Goal: Task Accomplishment & Management: Manage account settings

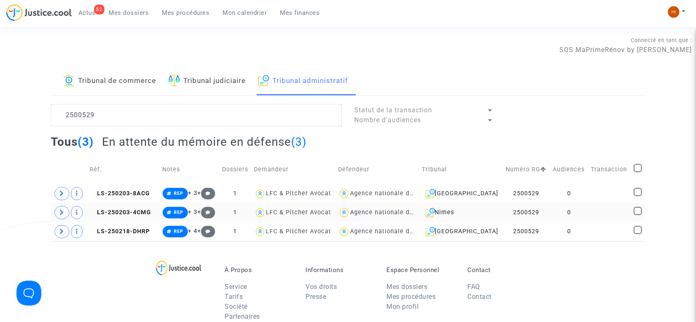
type textarea "2500529"
click at [576, 213] on td "0" at bounding box center [569, 212] width 38 height 19
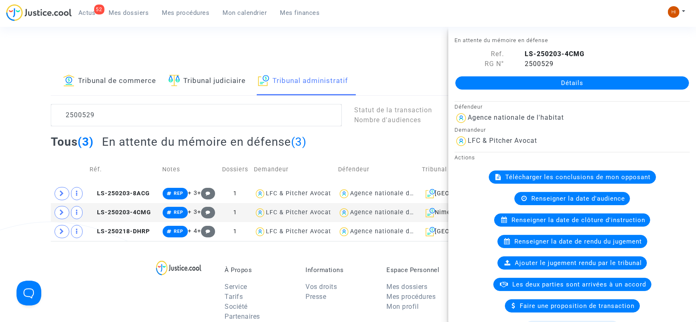
click at [641, 84] on link "Détails" at bounding box center [572, 82] width 234 height 13
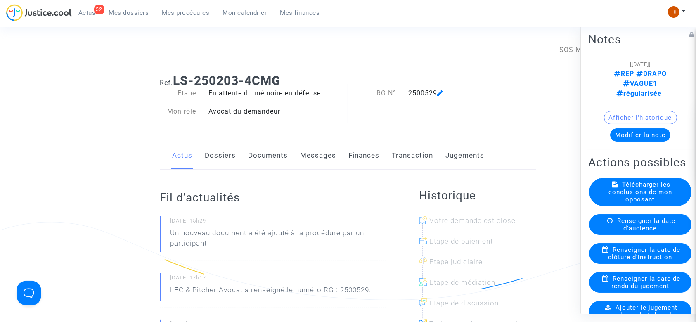
click at [280, 157] on link "Documents" at bounding box center [269, 155] width 40 height 27
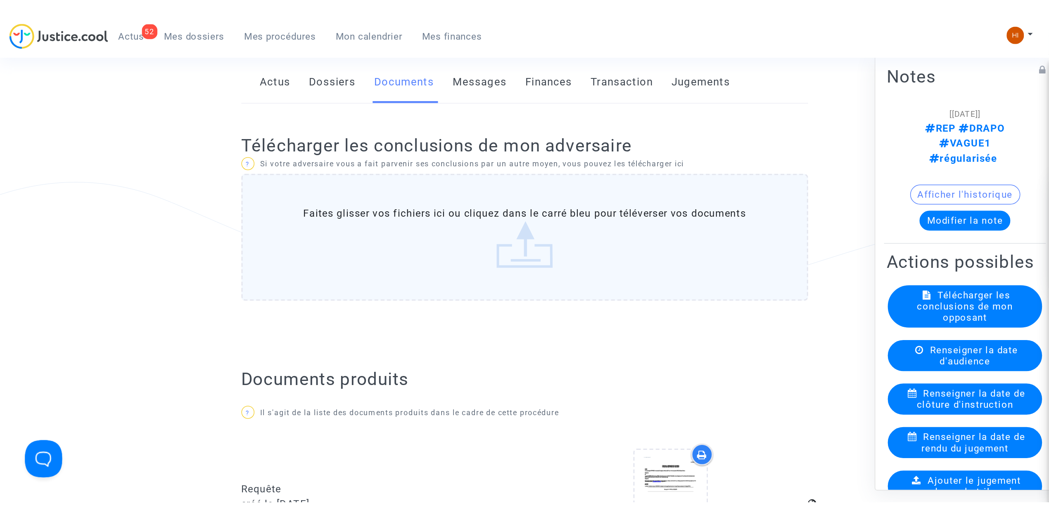
scroll to position [110, 0]
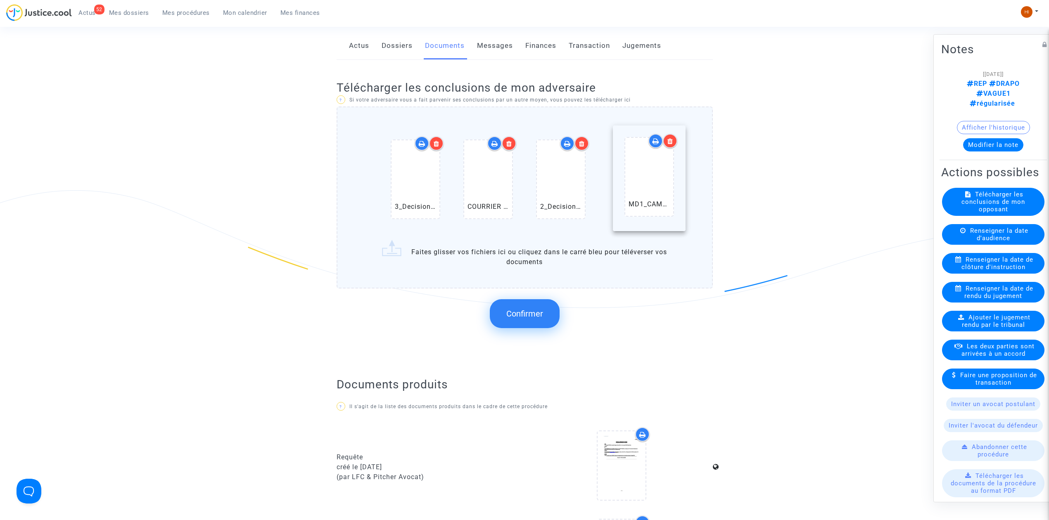
drag, startPoint x: 557, startPoint y: 182, endPoint x: 646, endPoint y: 179, distance: 88.4
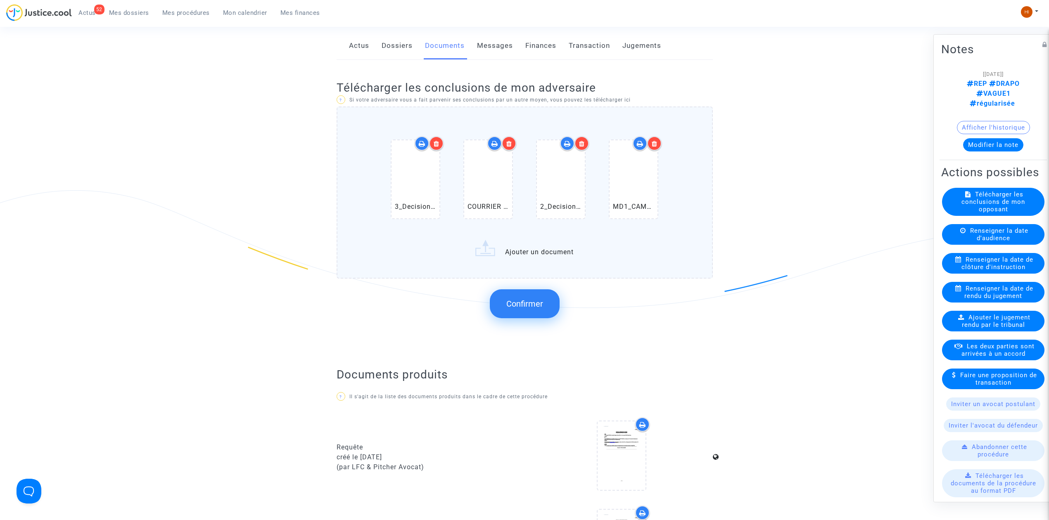
click at [538, 312] on button "Confirmer" at bounding box center [525, 303] width 70 height 29
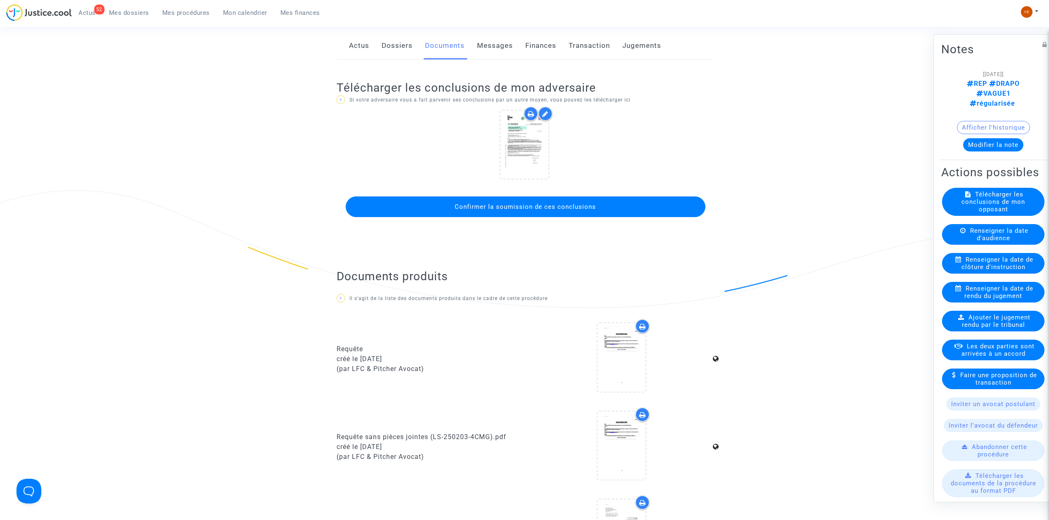
click at [531, 201] on button "Confirmer la soumission de ces conclusions" at bounding box center [526, 207] width 360 height 21
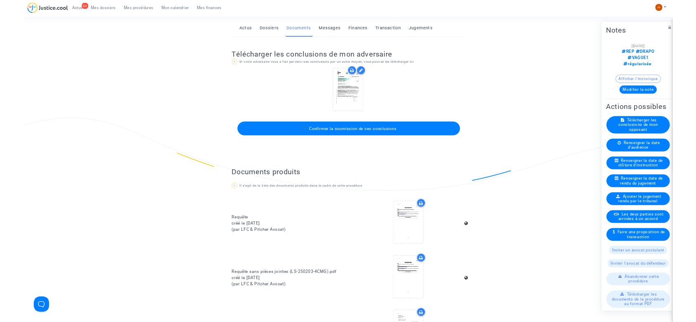
scroll to position [0, 0]
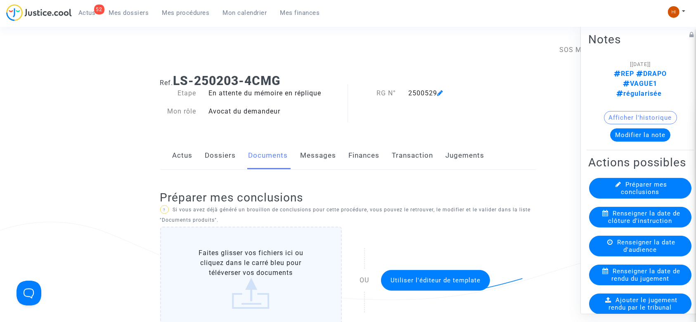
click at [183, 10] on span "Mes procédures" at bounding box center [185, 12] width 47 height 7
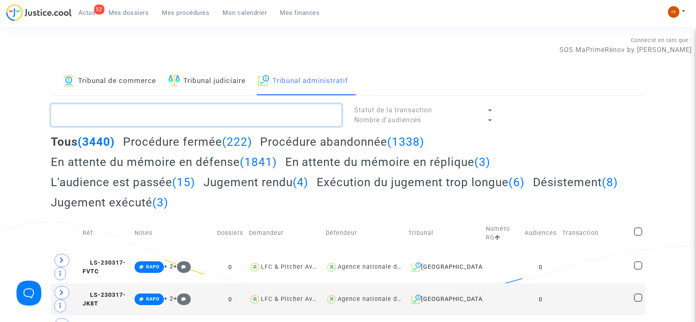
click at [281, 117] on textarea at bounding box center [196, 115] width 291 height 22
paste textarea "SOUREZE"
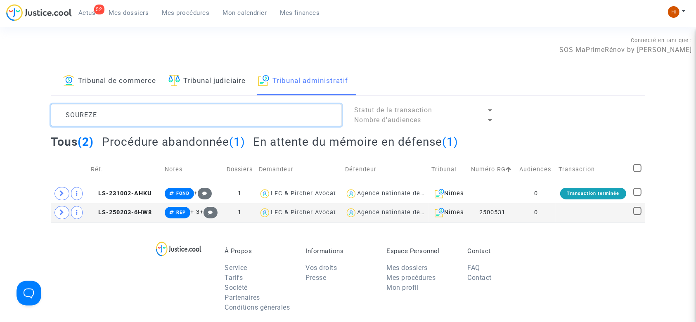
type textarea "SOUREZE"
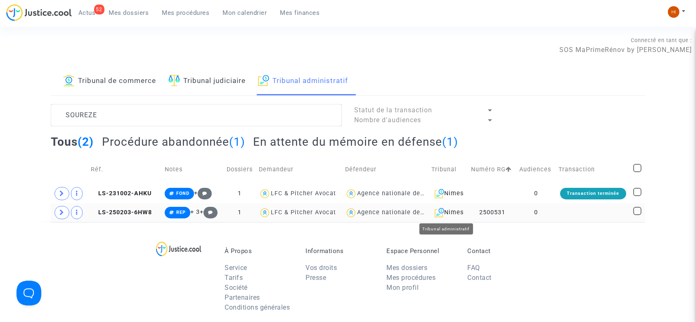
click at [462, 216] on div "Nimes" at bounding box center [449, 213] width 34 height 10
click at [569, 211] on td at bounding box center [593, 212] width 75 height 19
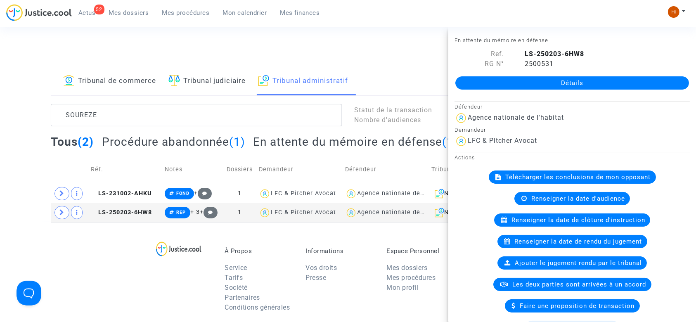
click at [593, 91] on div "Détails" at bounding box center [572, 83] width 248 height 28
drag, startPoint x: 598, startPoint y: 84, endPoint x: 679, endPoint y: 81, distance: 81.4
click at [598, 84] on link "Détails" at bounding box center [572, 82] width 234 height 13
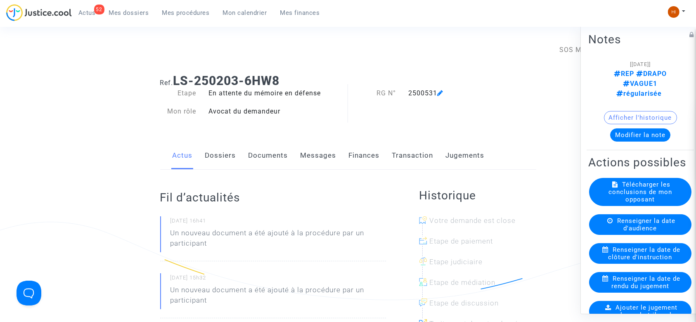
click at [265, 153] on link "Documents" at bounding box center [269, 155] width 40 height 27
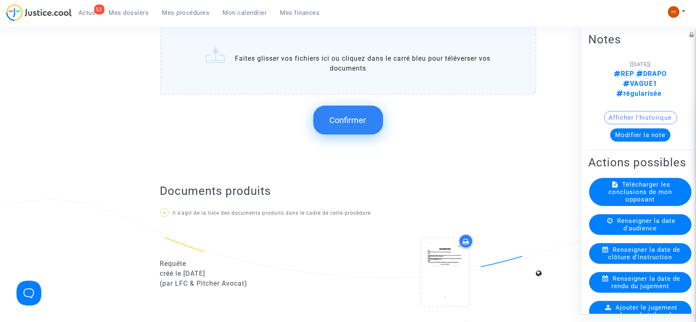
scroll to position [440, 0]
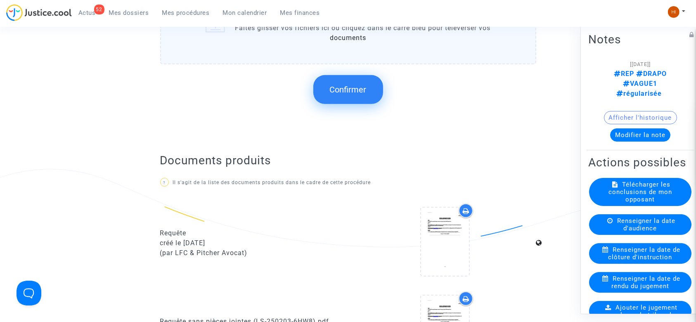
click at [357, 91] on span "Confirmer" at bounding box center [348, 90] width 37 height 10
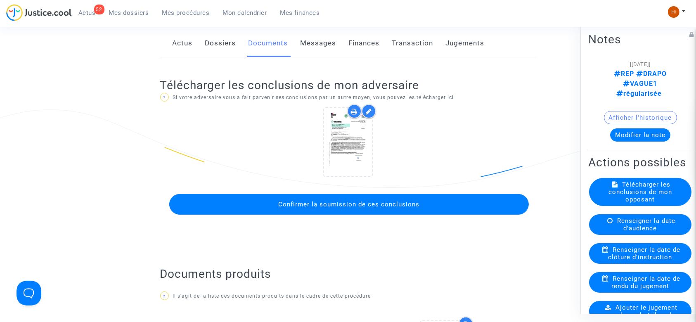
scroll to position [110, 0]
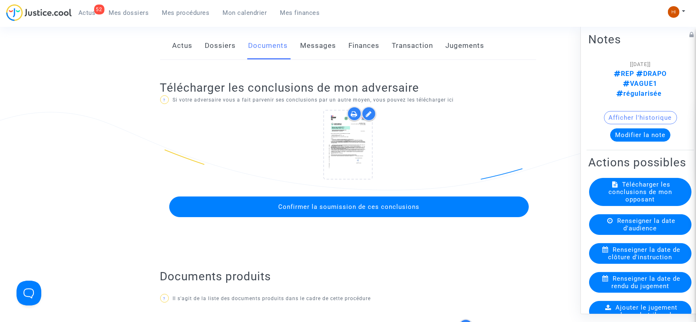
click at [393, 210] on button "Confirmer la soumission de ces conclusions" at bounding box center [349, 207] width 360 height 21
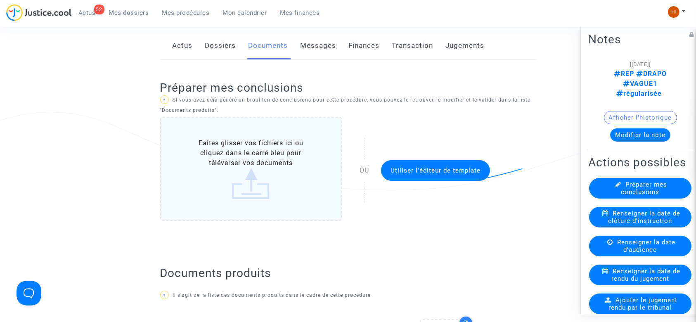
click at [223, 50] on link "Dossiers" at bounding box center [220, 45] width 31 height 27
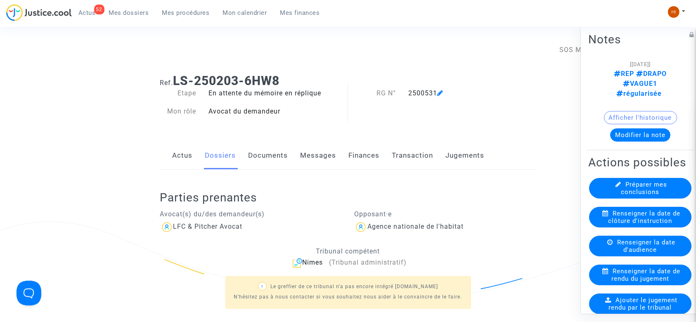
drag, startPoint x: 183, startPoint y: 11, endPoint x: 314, endPoint y: 25, distance: 132.1
click at [183, 11] on span "Mes procédures" at bounding box center [185, 12] width 47 height 7
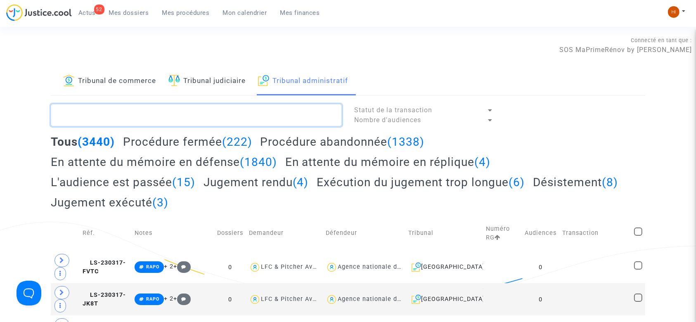
click at [282, 118] on textarea at bounding box center [196, 115] width 291 height 22
paste textarea "VILATTE lydie"
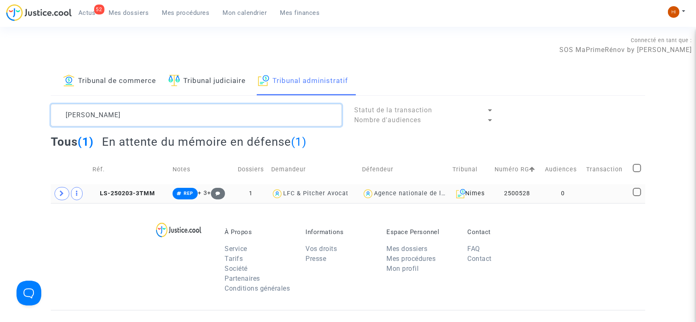
type textarea "VILATTE lydie"
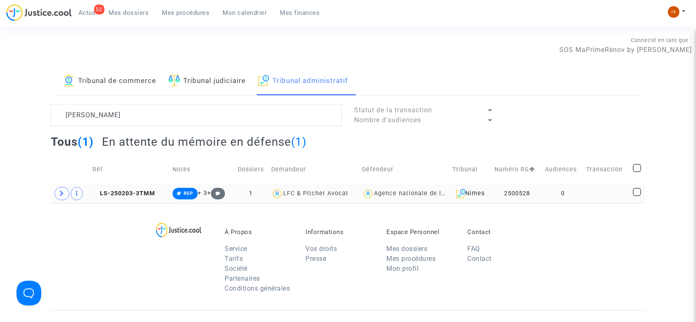
click at [549, 201] on td "0" at bounding box center [563, 193] width 41 height 19
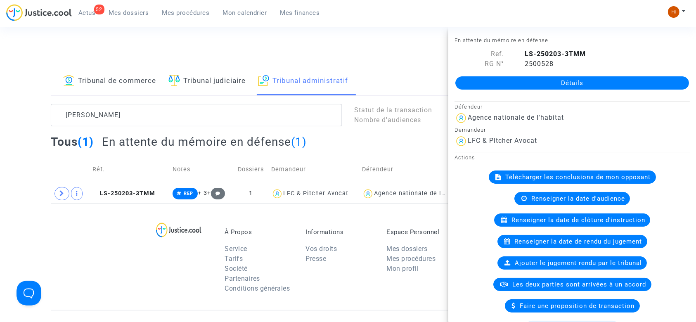
click at [606, 87] on link "Détails" at bounding box center [572, 82] width 234 height 13
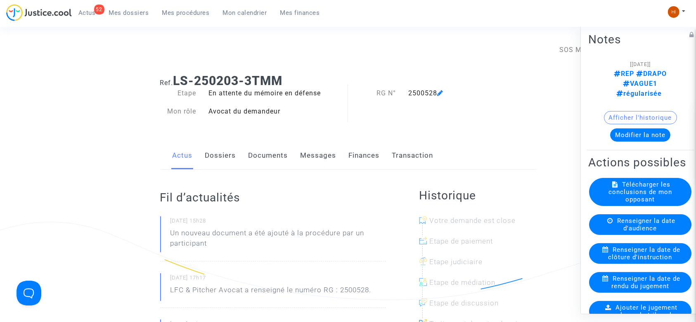
drag, startPoint x: 272, startPoint y: 152, endPoint x: 289, endPoint y: 154, distance: 17.5
click at [271, 152] on link "Documents" at bounding box center [269, 155] width 40 height 27
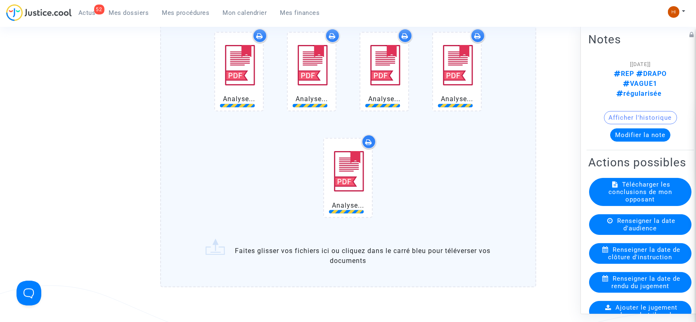
scroll to position [330, 0]
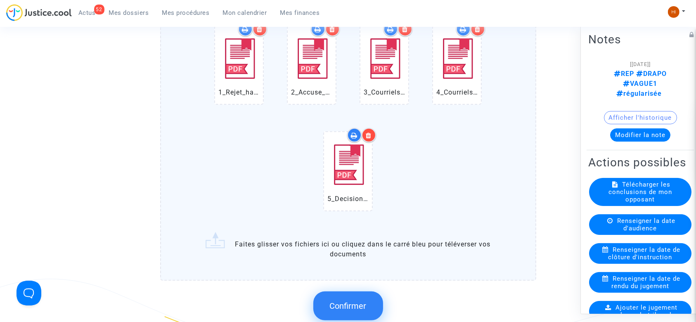
click at [359, 306] on span "Confirmer" at bounding box center [348, 306] width 37 height 10
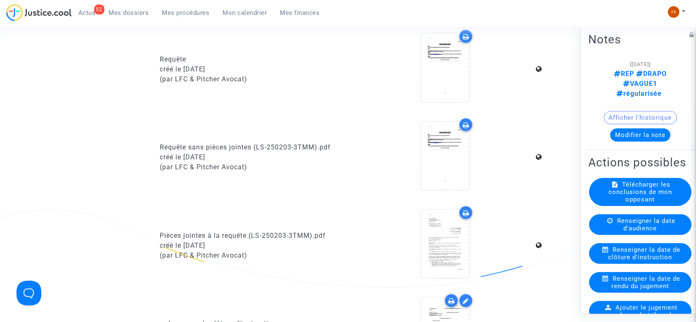
scroll to position [220, 0]
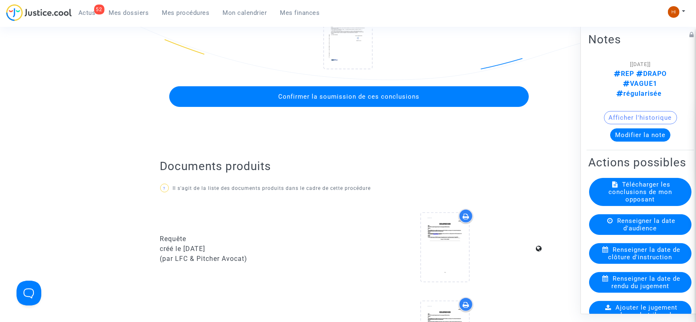
click at [432, 97] on button "Confirmer la soumission de ces conclusions" at bounding box center [349, 96] width 360 height 21
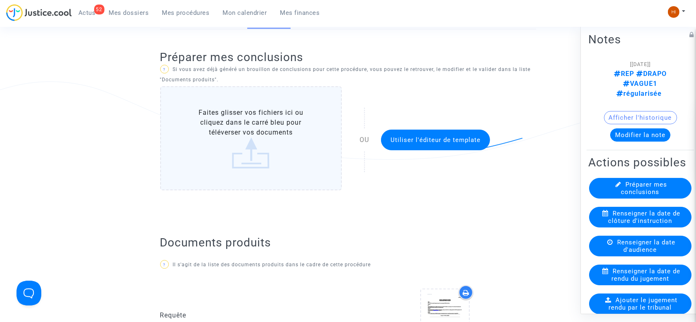
scroll to position [0, 0]
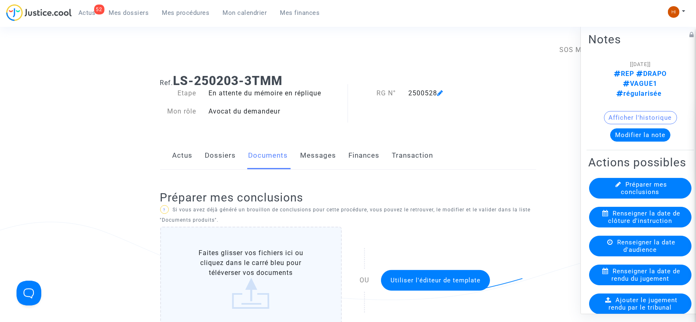
drag, startPoint x: 172, startPoint y: 7, endPoint x: 192, endPoint y: 9, distance: 20.3
click at [172, 7] on link "Mes procédures" at bounding box center [186, 13] width 61 height 12
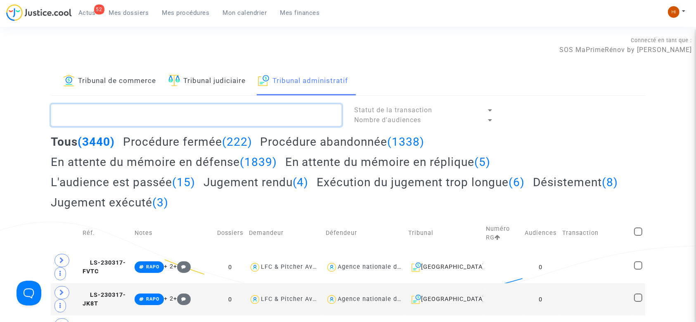
click at [248, 118] on textarea at bounding box center [196, 115] width 291 height 22
paste textarea "2500530"
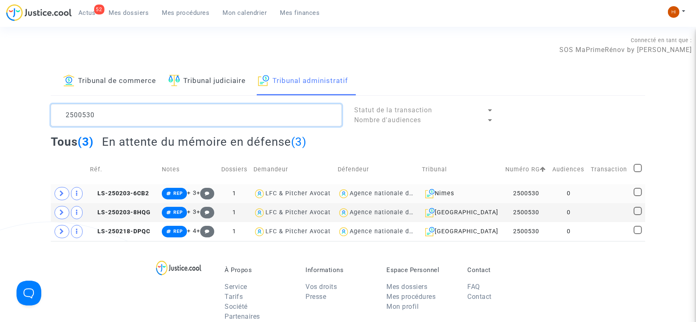
type textarea "2500530"
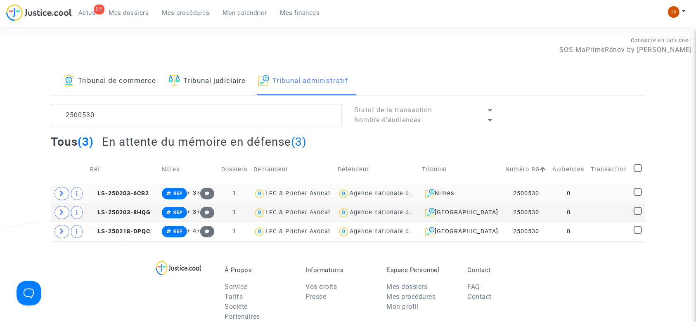
click at [601, 193] on td at bounding box center [609, 193] width 43 height 19
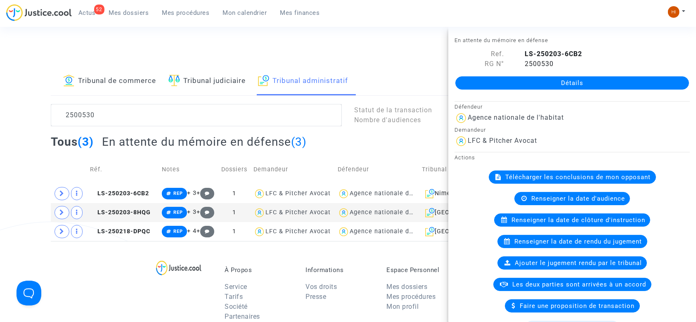
click at [537, 80] on link "Détails" at bounding box center [572, 82] width 234 height 13
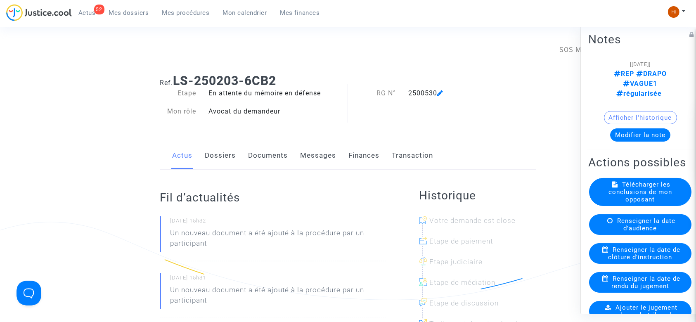
click at [269, 155] on link "Documents" at bounding box center [269, 155] width 40 height 27
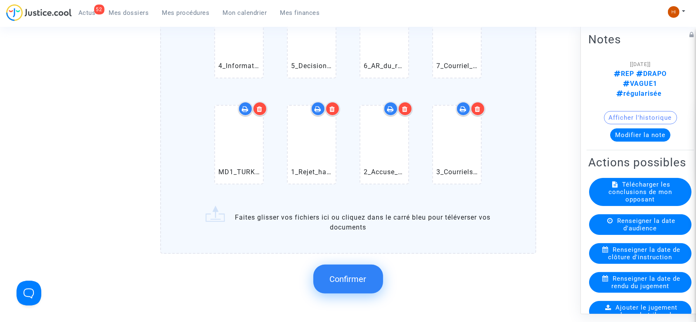
scroll to position [440, 0]
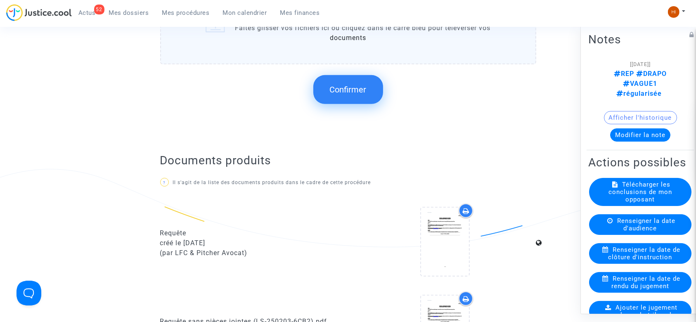
click at [342, 91] on span "Confirmer" at bounding box center [348, 90] width 37 height 10
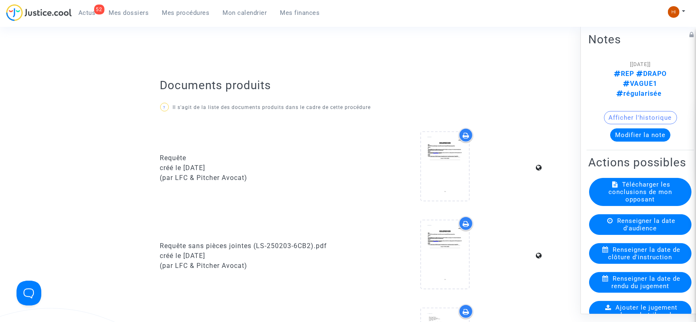
scroll to position [55, 0]
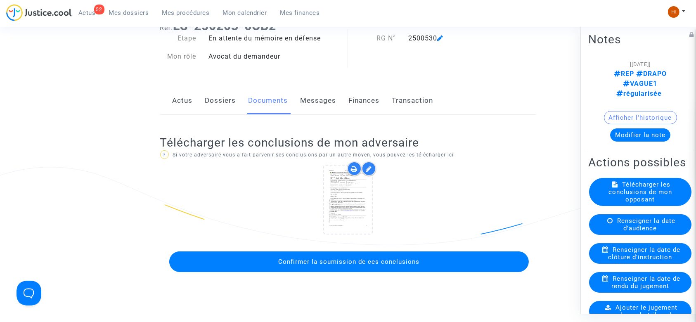
click at [346, 261] on span "Confirmer la soumission de ces conclusions" at bounding box center [348, 261] width 141 height 7
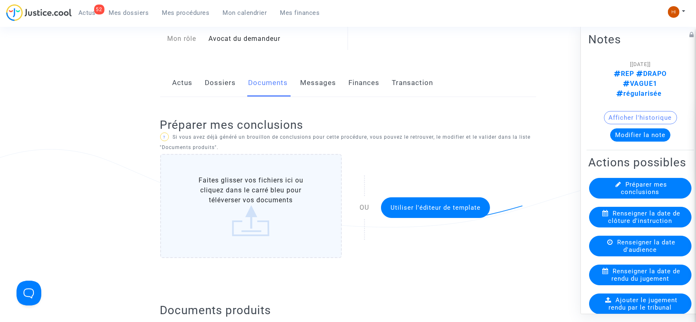
scroll to position [0, 0]
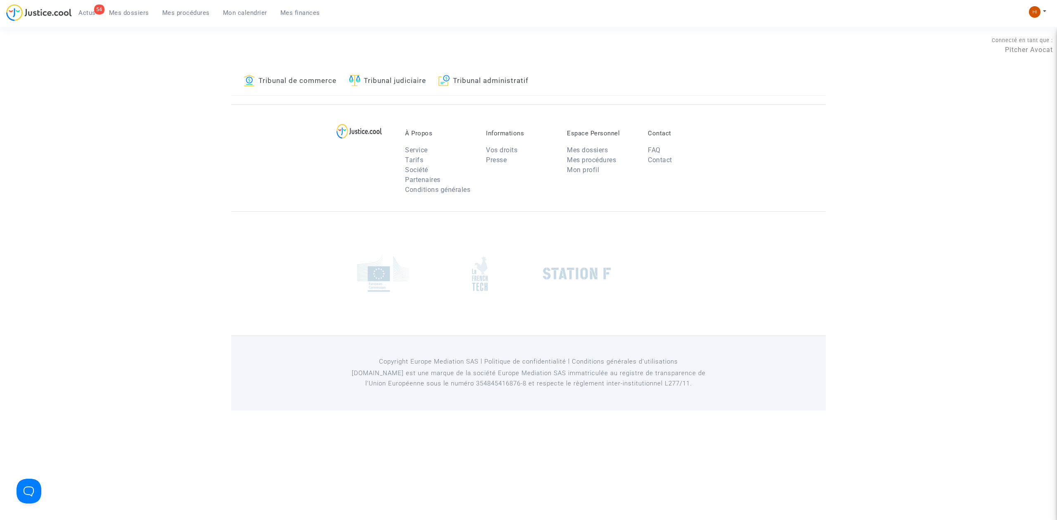
click at [183, 121] on footerbar "À Propos Service Tarifs Société Partenaires Conditions générales Informations V…" at bounding box center [528, 257] width 1057 height 306
click at [1032, 12] on img at bounding box center [1035, 12] width 12 height 12
click at [1018, 41] on link "Changer de compte" at bounding box center [1004, 42] width 83 height 13
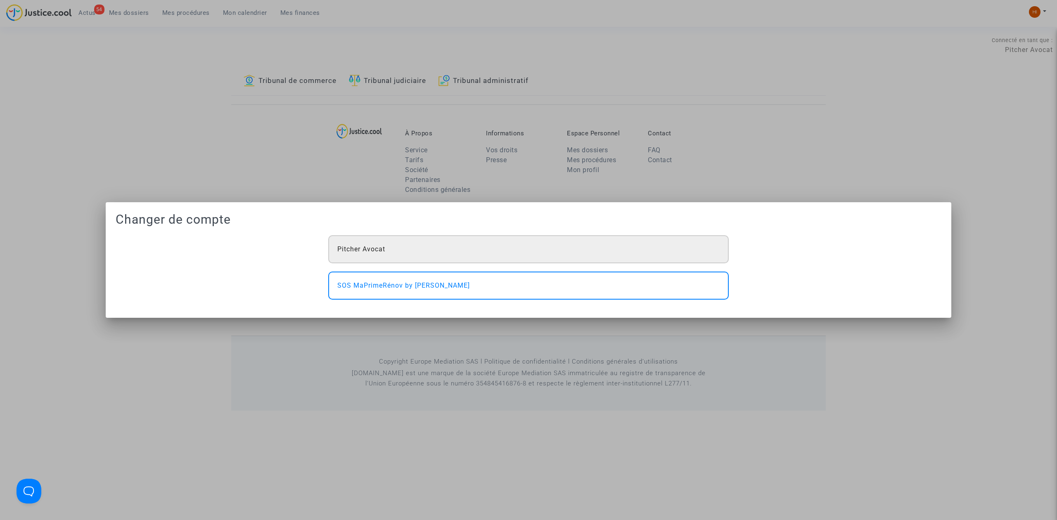
click at [608, 254] on div "Pitcher Avocat" at bounding box center [528, 249] width 401 height 28
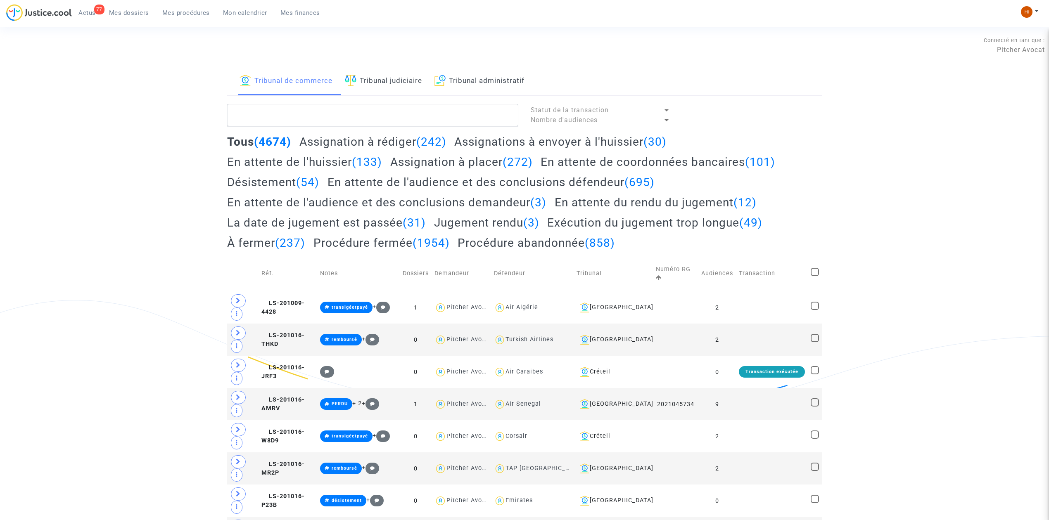
click at [416, 82] on link "Tribunal judiciaire" at bounding box center [383, 81] width 77 height 28
click at [463, 124] on textarea at bounding box center [372, 115] width 291 height 22
